Goal: Task Accomplishment & Management: Use online tool/utility

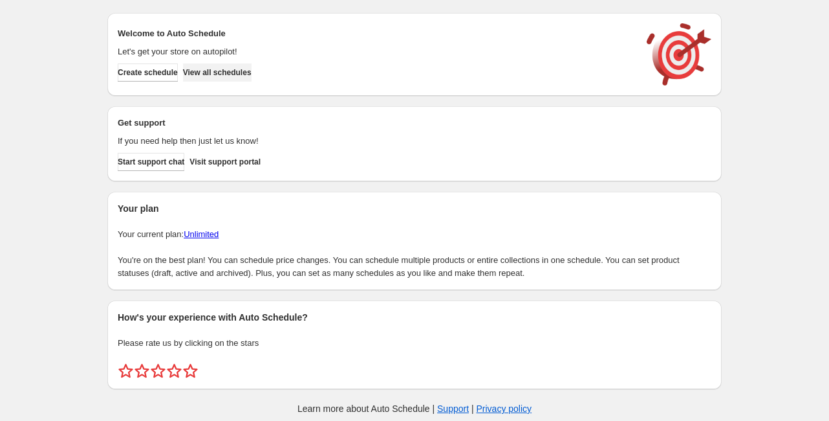
click at [208, 67] on span "View all schedules" at bounding box center [217, 72] width 69 height 10
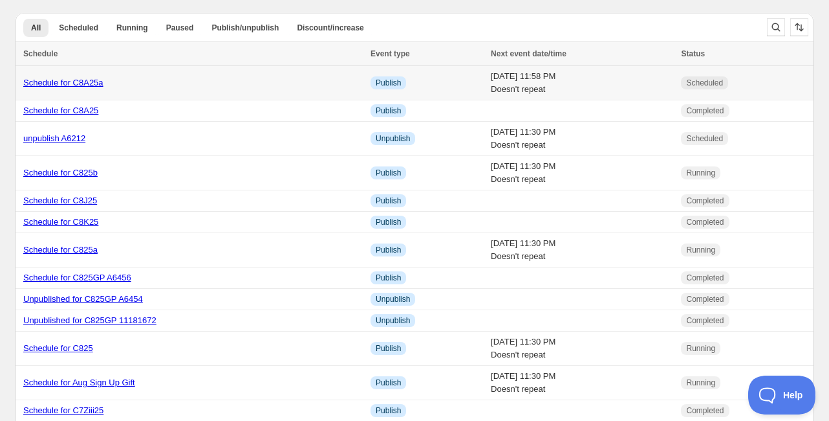
click at [85, 86] on link "Schedule for C8A25a" at bounding box center [63, 83] width 80 height 10
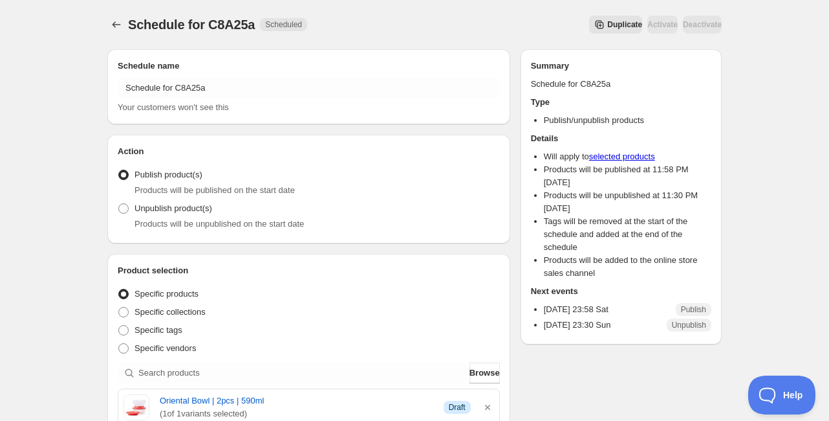
click at [607, 23] on span "Duplicate" at bounding box center [624, 24] width 35 height 10
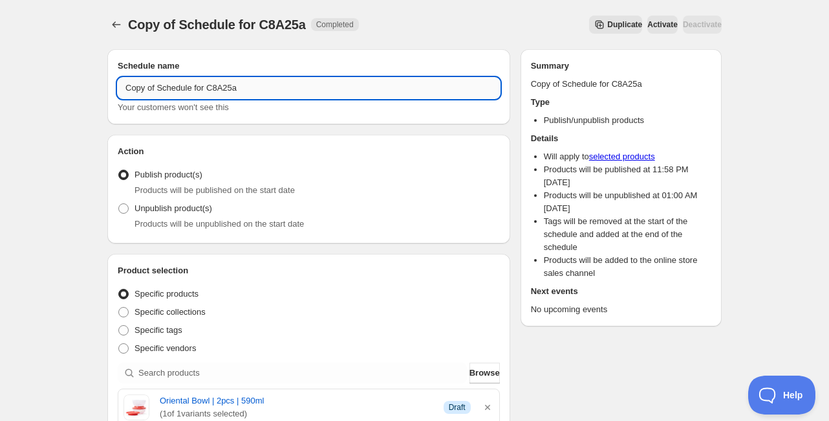
drag, startPoint x: 160, startPoint y: 87, endPoint x: 119, endPoint y: 84, distance: 41.5
click at [119, 84] on input "Copy of Schedule for C8A25a" at bounding box center [309, 88] width 382 height 21
drag, startPoint x: 224, startPoint y: 87, endPoint x: 206, endPoint y: 85, distance: 18.2
click at [206, 85] on input "Schedule for C8A25a" at bounding box center [309, 88] width 382 height 21
drag, startPoint x: 220, startPoint y: 89, endPoint x: 178, endPoint y: 89, distance: 42.1
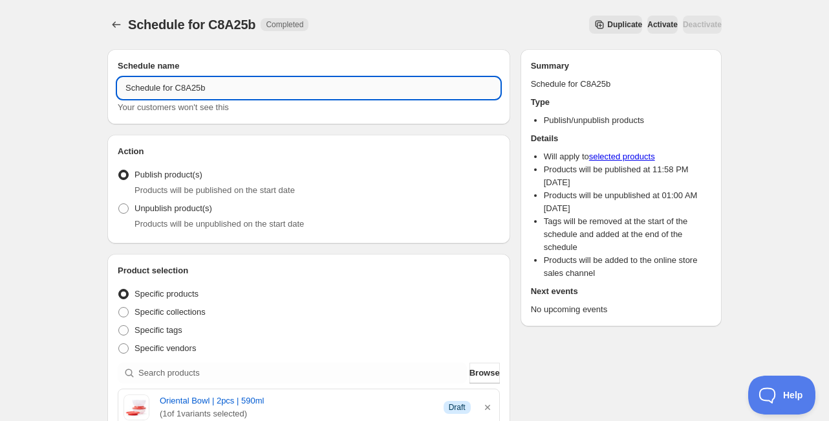
click at [178, 89] on input "Schedule for C8A25b" at bounding box center [309, 88] width 382 height 21
drag, startPoint x: 178, startPoint y: 89, endPoint x: 215, endPoint y: 94, distance: 37.2
click at [215, 94] on input "Schedule for C8A25b" at bounding box center [309, 88] width 382 height 21
type input "Schedule for C8A25b"
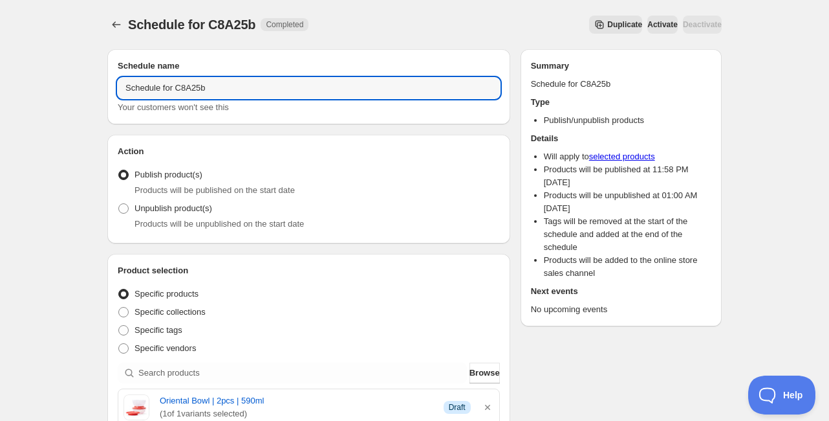
click at [235, 63] on h2 "Schedule name" at bounding box center [309, 66] width 382 height 13
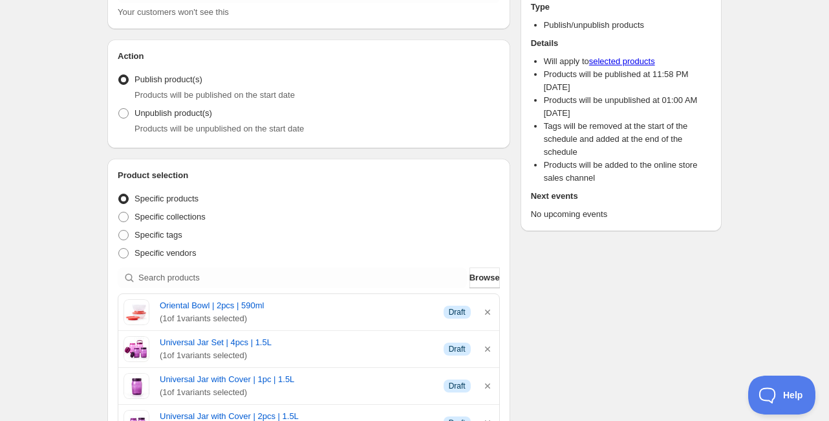
scroll to position [104, 0]
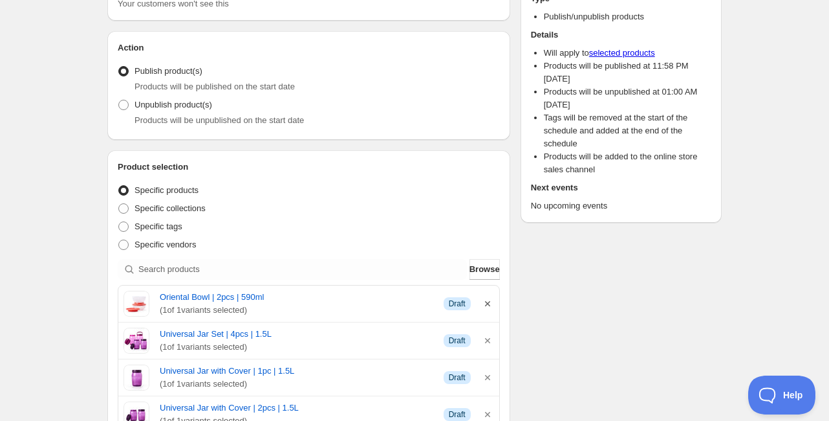
click at [489, 300] on icon "button" at bounding box center [487, 303] width 13 height 13
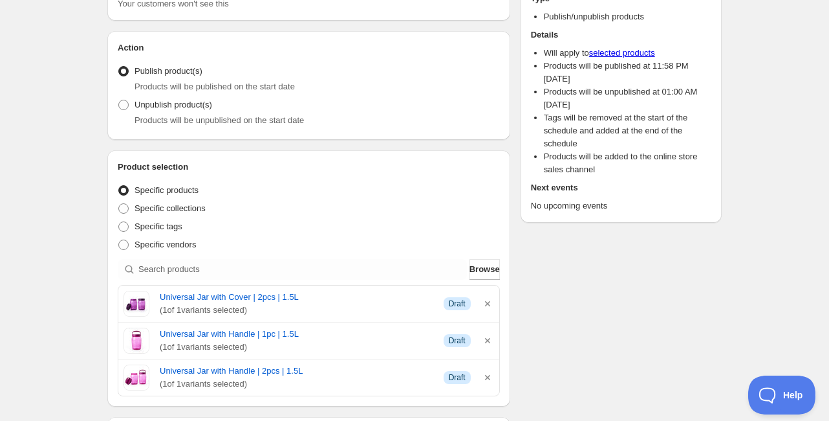
click at [489, 300] on icon "button" at bounding box center [487, 303] width 13 height 13
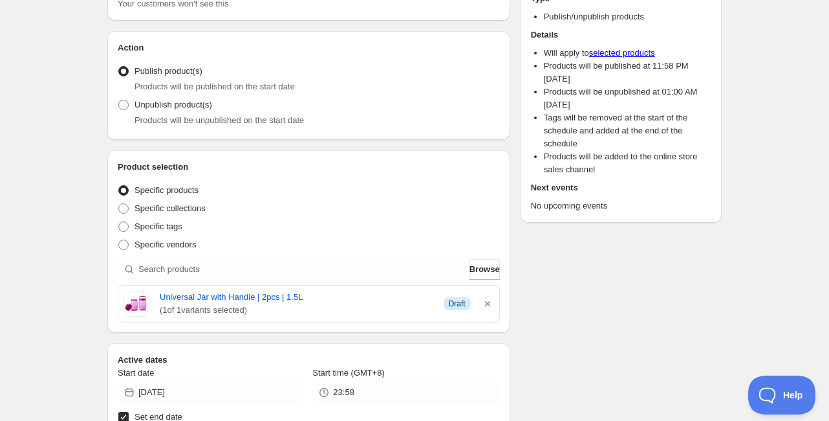
click at [489, 300] on icon "button" at bounding box center [487, 303] width 13 height 13
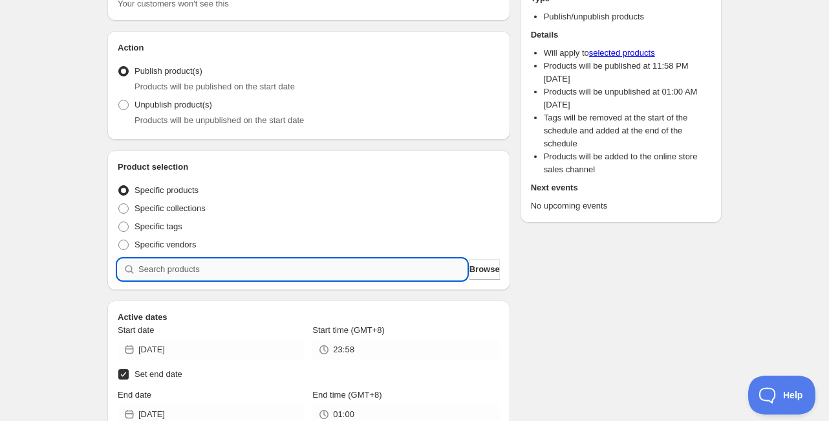
click at [386, 271] on input "search" at bounding box center [302, 269] width 329 height 21
paste input "C8A25b"
type input "C8A25b"
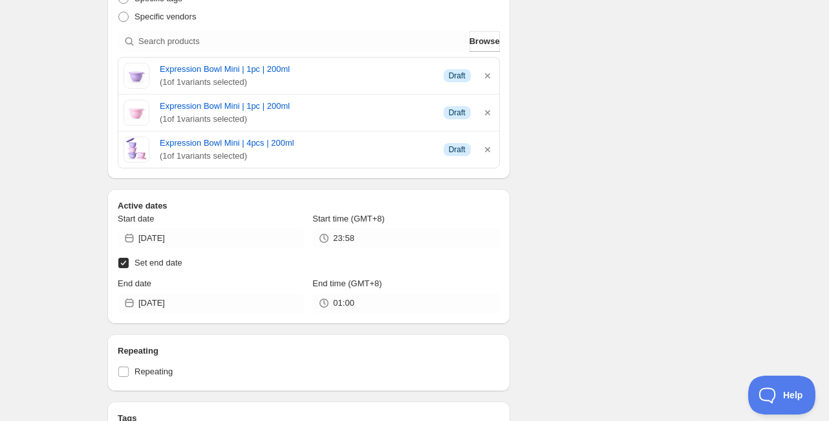
scroll to position [362, 0]
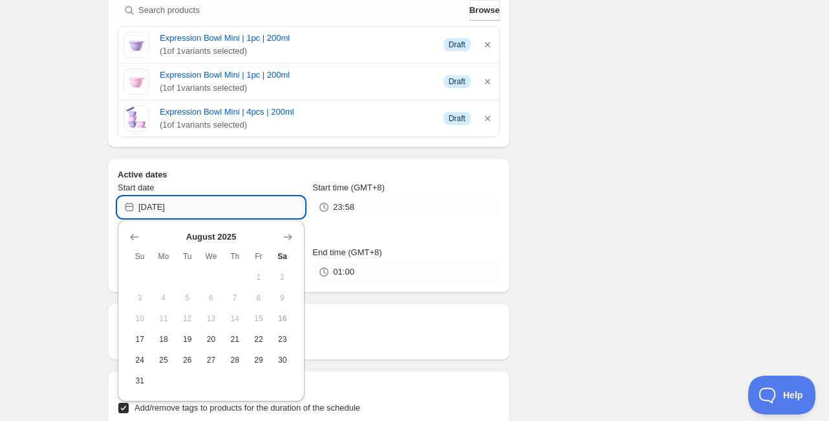
click at [182, 203] on input "[DATE]" at bounding box center [221, 207] width 166 height 21
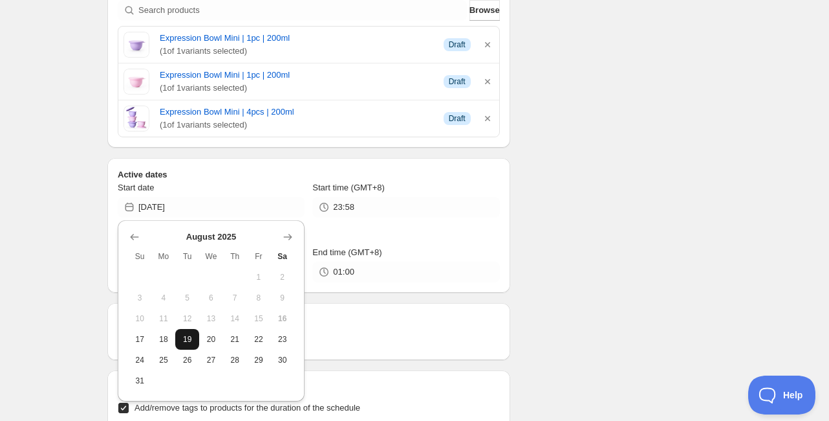
click at [189, 338] on span "19" at bounding box center [187, 339] width 14 height 10
type input "[DATE]"
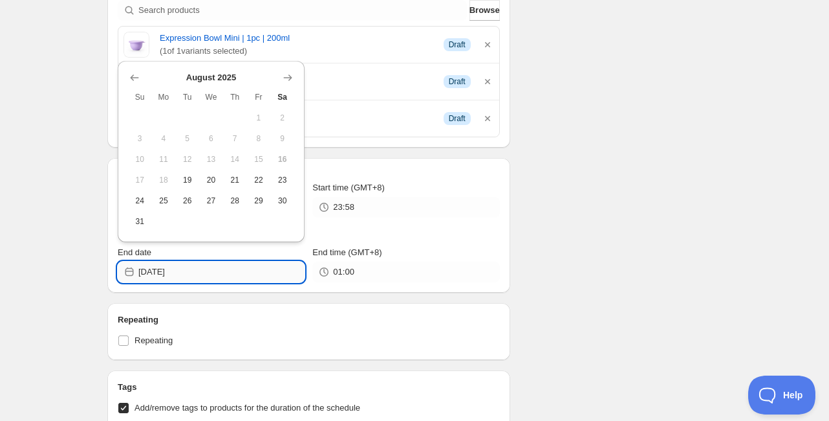
click at [158, 268] on input "[DATE]" at bounding box center [221, 271] width 166 height 21
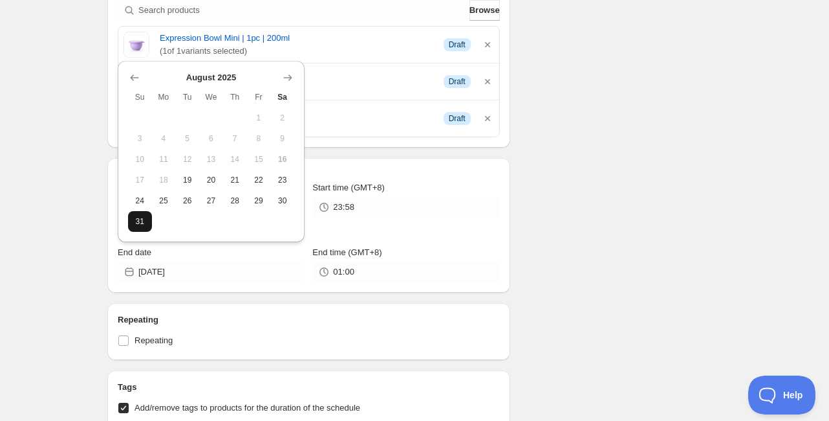
click at [140, 217] on span "31" at bounding box center [140, 221] width 14 height 10
type input "[DATE]"
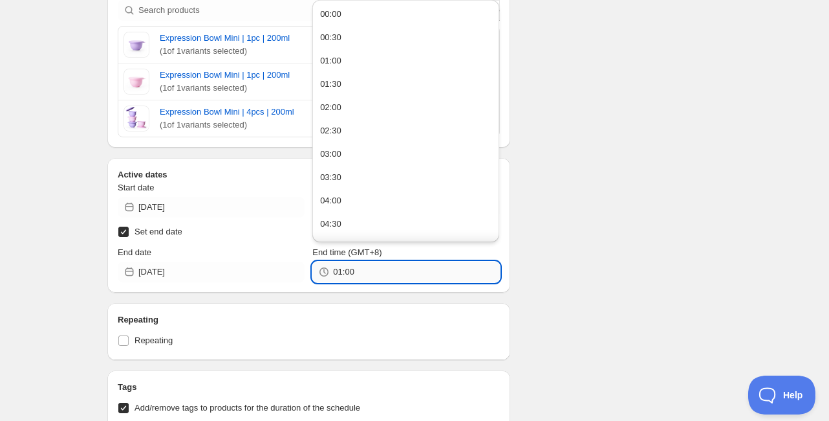
click at [342, 269] on input "01:00" at bounding box center [416, 271] width 166 height 21
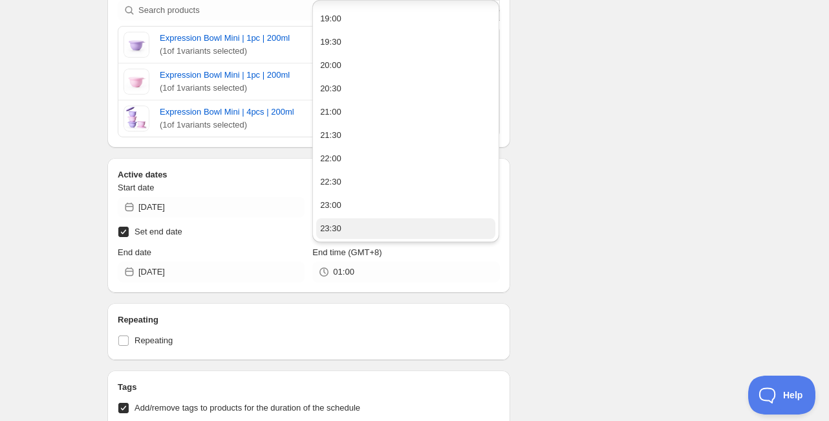
click at [366, 231] on button "23:30" at bounding box center [405, 228] width 179 height 21
type input "23:30"
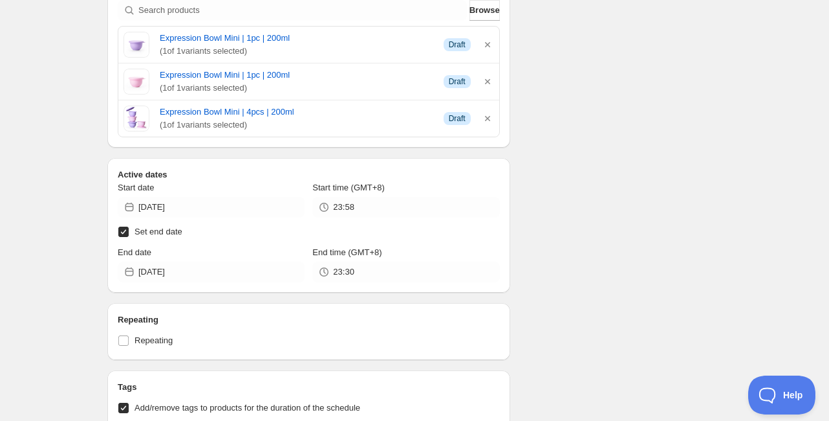
click at [670, 210] on div "Schedule name Schedule for C8A25b Your customers won't see this Action Action P…" at bounding box center [409, 284] width 625 height 1214
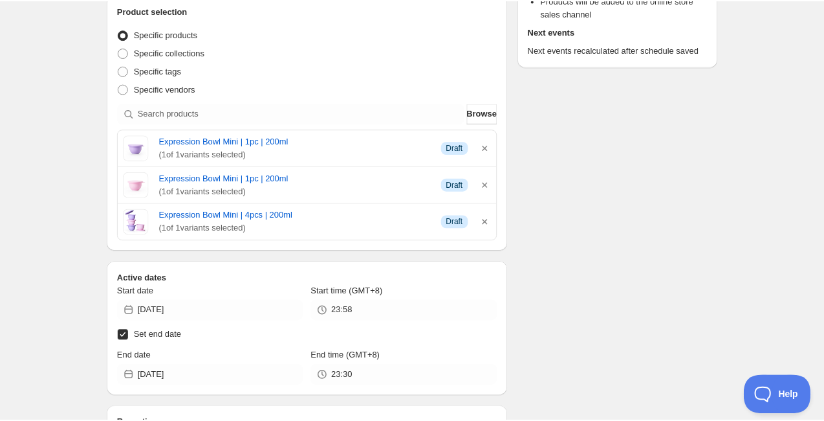
scroll to position [0, 0]
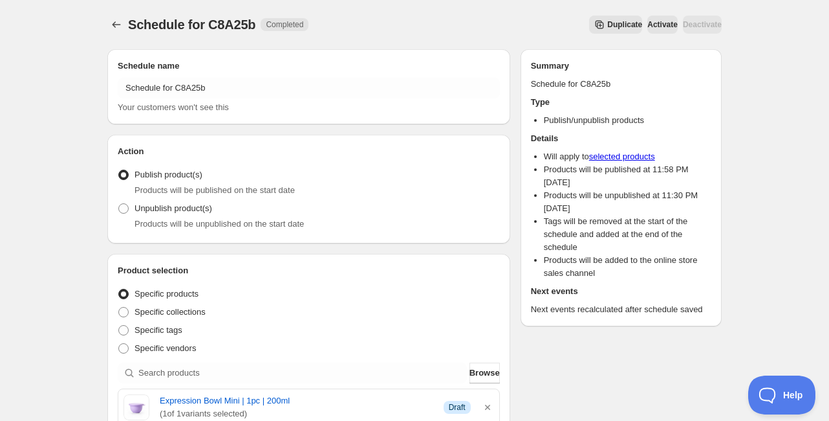
drag, startPoint x: 611, startPoint y: 237, endPoint x: 787, endPoint y: 129, distance: 206.5
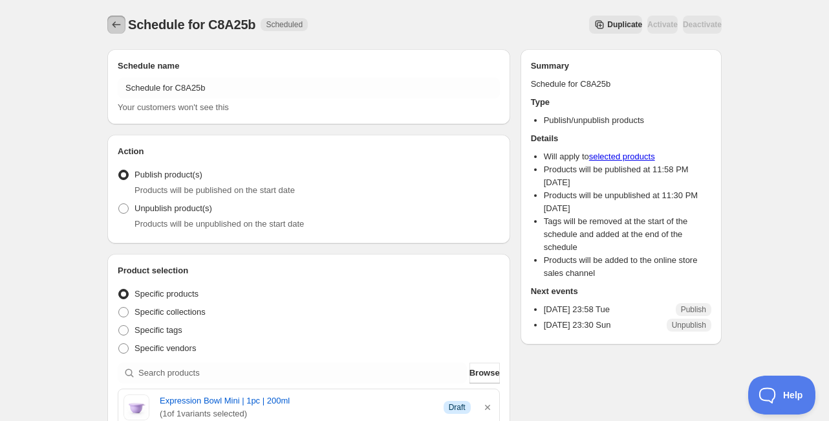
click at [113, 29] on icon "Schedules" at bounding box center [116, 24] width 13 height 13
